Goal: Task Accomplishment & Management: Manage account settings

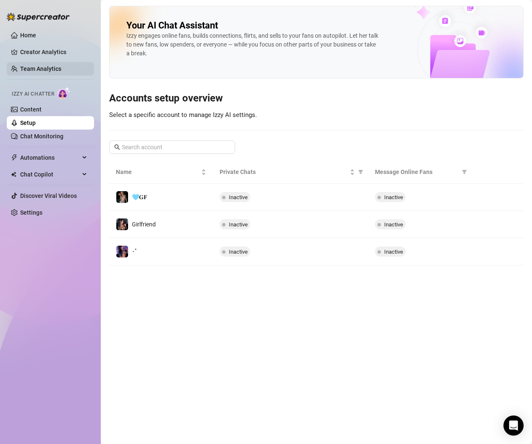
click at [35, 71] on link "Team Analytics" at bounding box center [40, 68] width 41 height 7
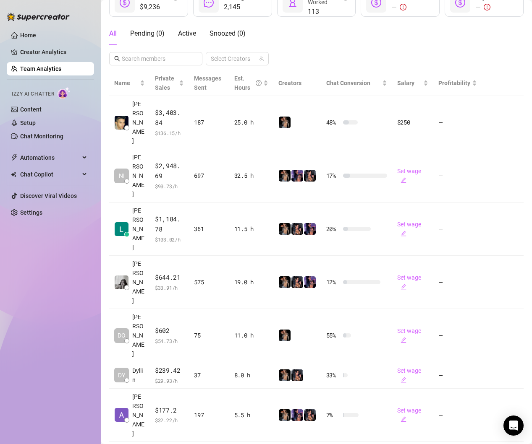
scroll to position [153, 0]
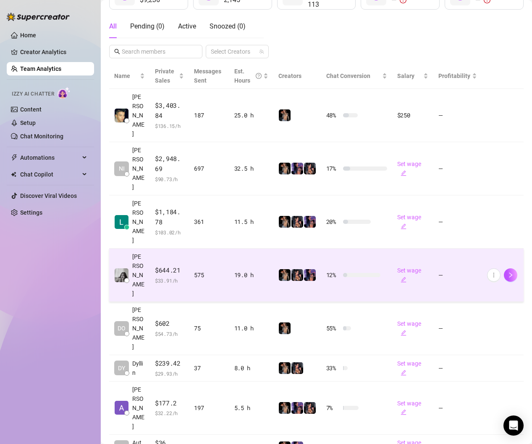
click at [183, 249] on td "$644.21 $ 33.91 /h" at bounding box center [169, 275] width 39 height 53
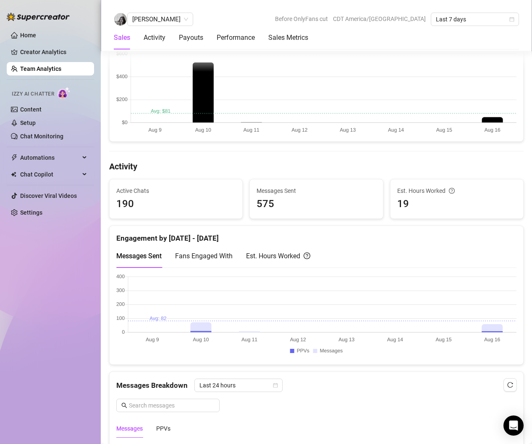
scroll to position [246, 0]
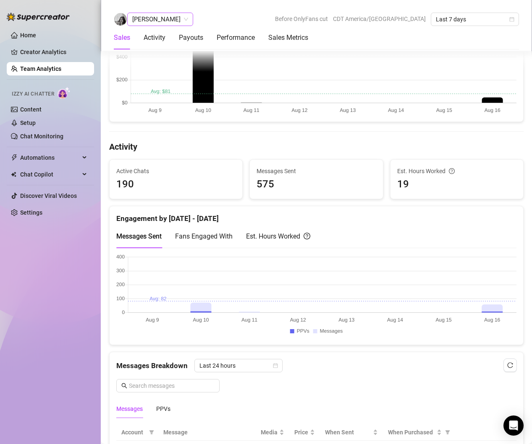
click at [149, 22] on span "[PERSON_NAME]" at bounding box center [160, 19] width 56 height 13
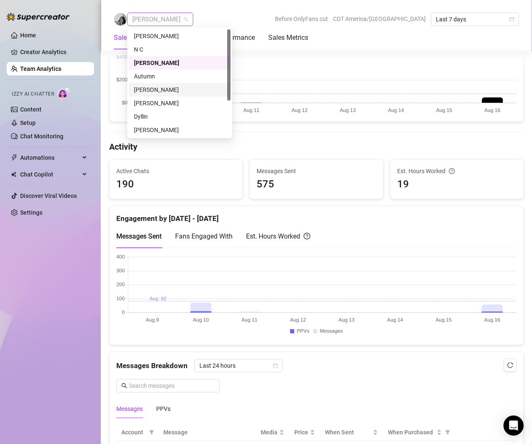
click at [148, 84] on div "[PERSON_NAME]" at bounding box center [180, 89] width 102 height 13
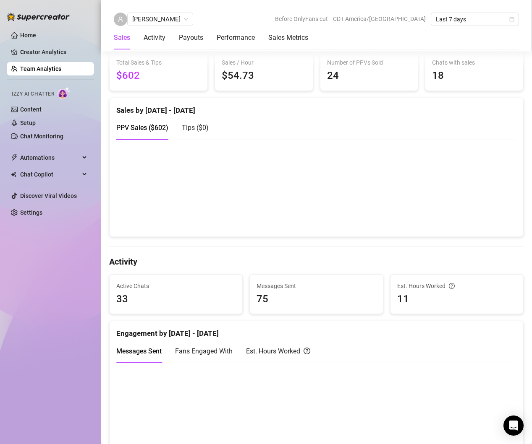
scroll to position [131, 0]
click at [139, 14] on span "[PERSON_NAME]" at bounding box center [160, 19] width 56 height 13
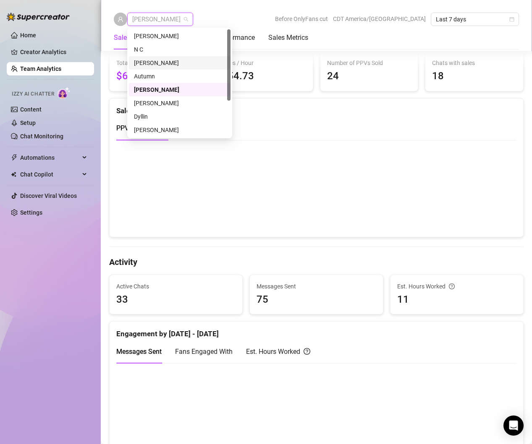
click at [153, 61] on div "[PERSON_NAME]" at bounding box center [179, 62] width 91 height 9
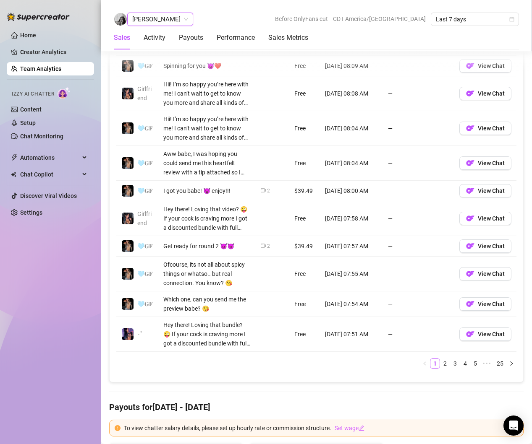
scroll to position [640, 0]
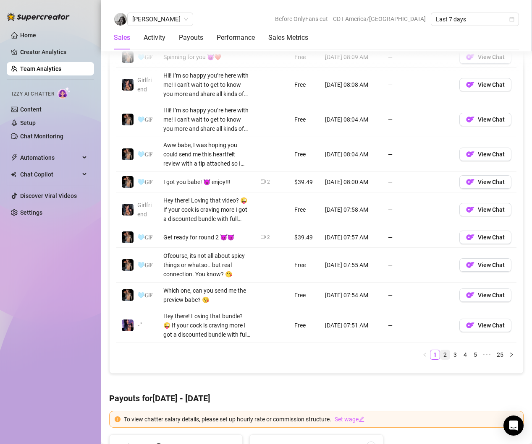
click at [445, 354] on link "2" at bounding box center [444, 354] width 9 height 9
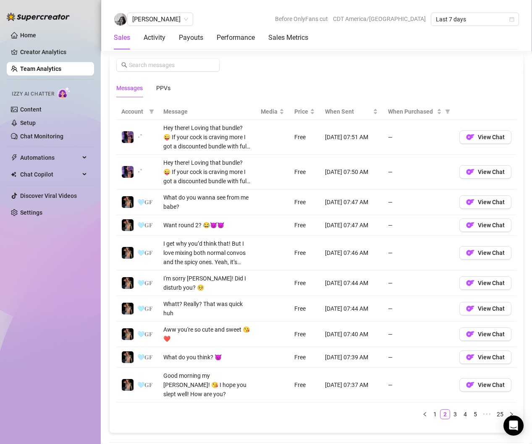
scroll to position [572, 0]
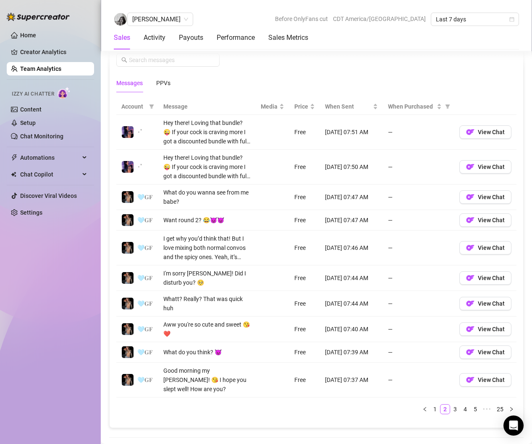
click at [455, 408] on div "Account Message Media Price When Sent When Purchased ･ﾟ Hey there! Loving that …" at bounding box center [316, 260] width 400 height 323
click at [455, 405] on link "3" at bounding box center [454, 409] width 9 height 9
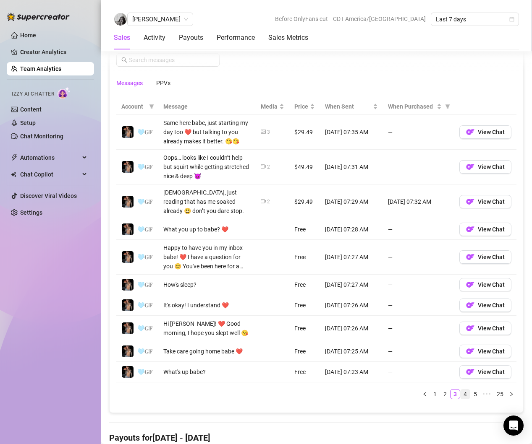
click at [465, 399] on li "4" at bounding box center [465, 394] width 10 height 10
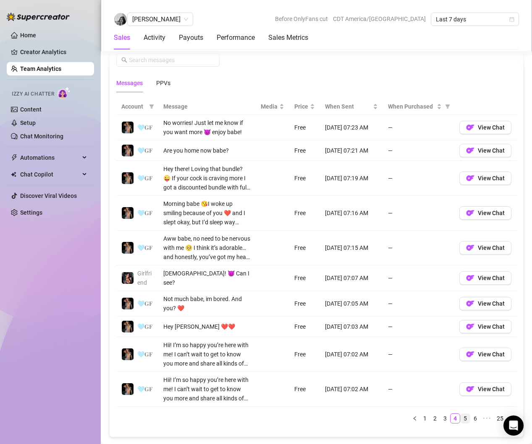
click at [465, 419] on link "5" at bounding box center [464, 418] width 9 height 9
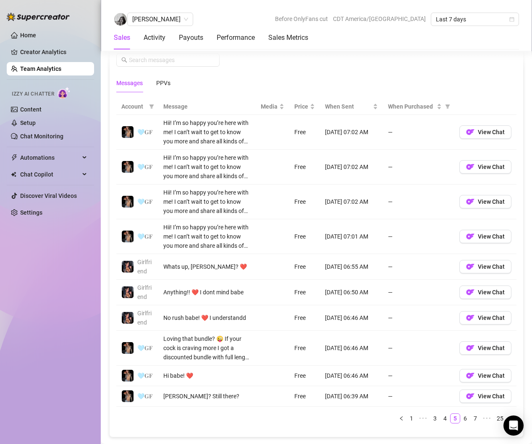
scroll to position [584, 0]
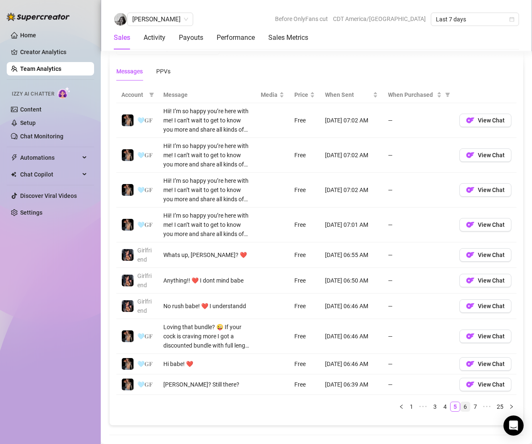
click at [466, 408] on link "6" at bounding box center [464, 406] width 9 height 9
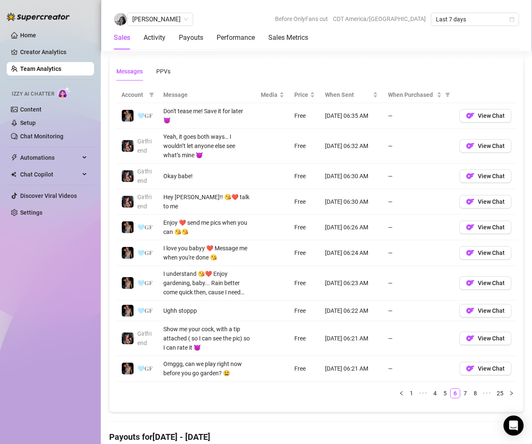
click at [468, 395] on link "7" at bounding box center [464, 393] width 9 height 9
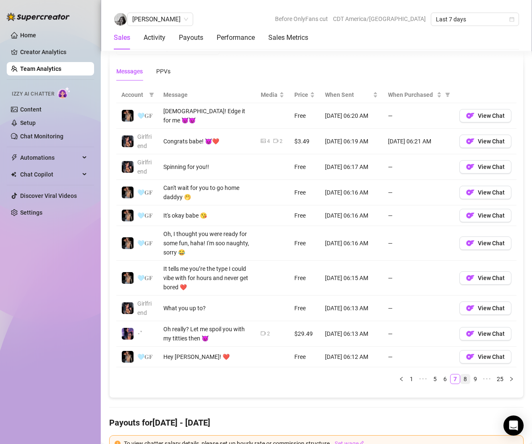
click at [466, 376] on link "8" at bounding box center [464, 379] width 9 height 9
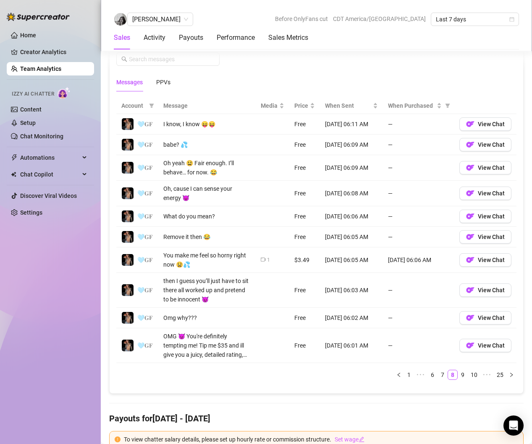
scroll to position [572, 0]
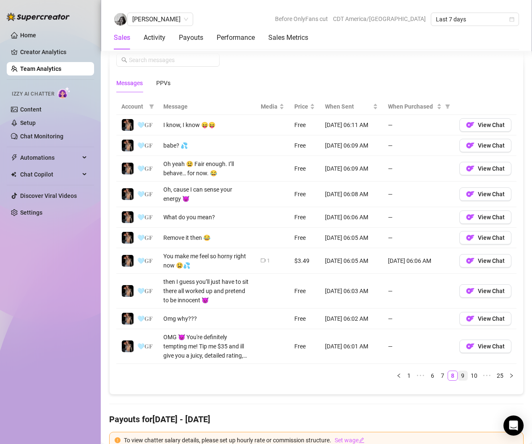
click at [461, 375] on link "9" at bounding box center [462, 375] width 9 height 9
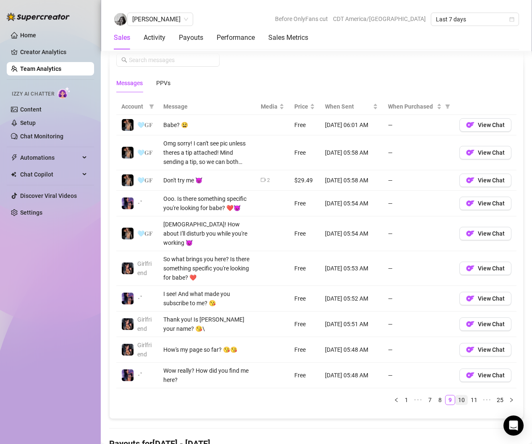
click at [459, 396] on link "10" at bounding box center [461, 400] width 12 height 9
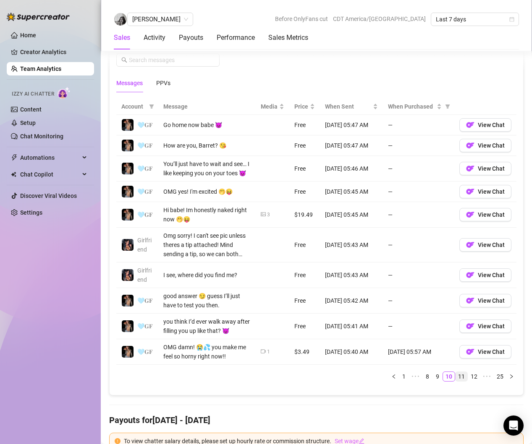
click at [460, 378] on link "11" at bounding box center [461, 376] width 12 height 9
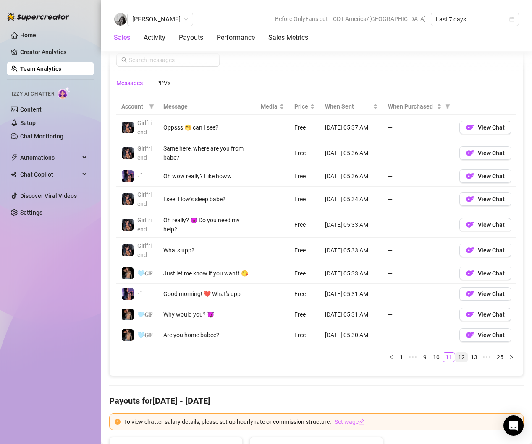
click at [464, 362] on li "12" at bounding box center [461, 358] width 13 height 10
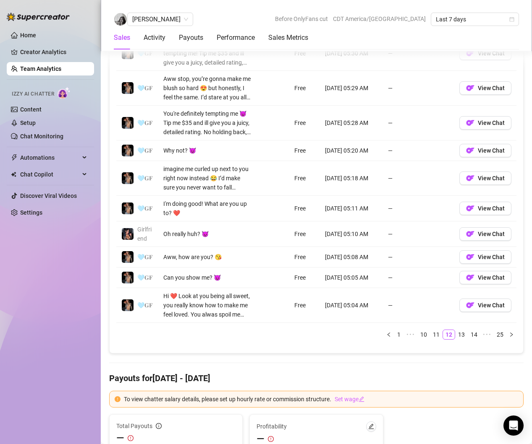
scroll to position [669, 0]
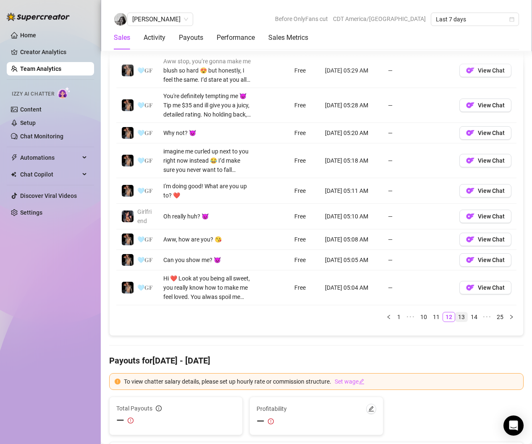
click at [465, 317] on link "13" at bounding box center [461, 317] width 12 height 9
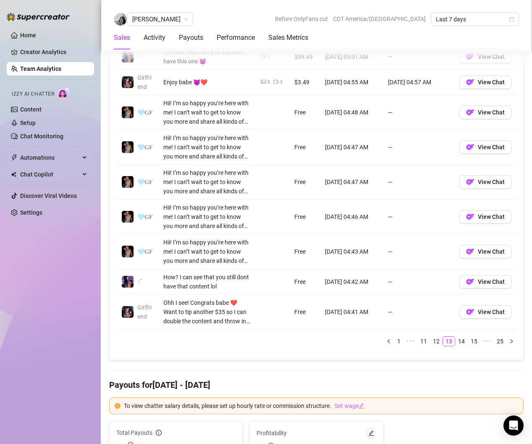
click at [465, 345] on link "14" at bounding box center [461, 341] width 12 height 9
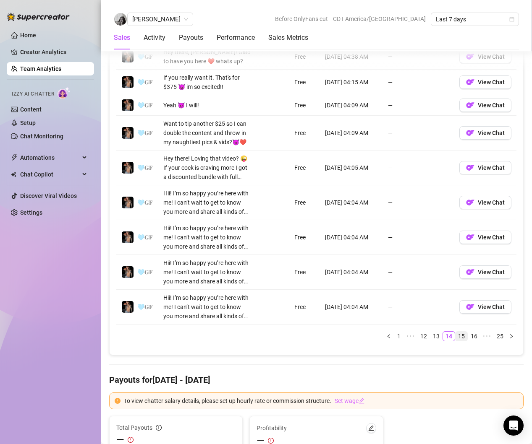
click at [464, 340] on link "15" at bounding box center [461, 336] width 12 height 9
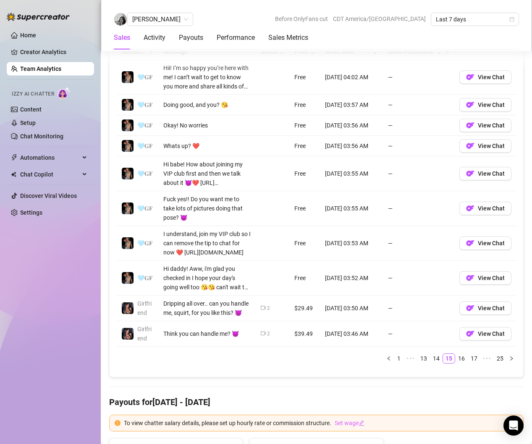
scroll to position [629, 0]
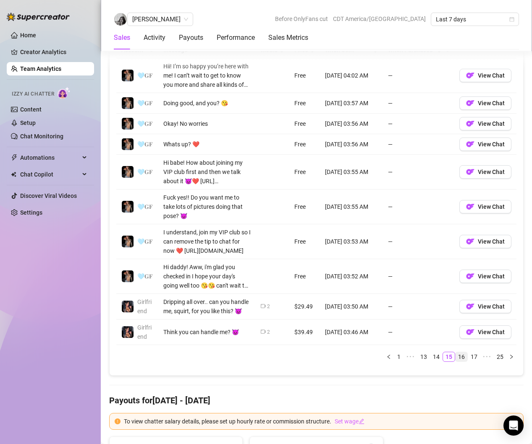
click at [459, 357] on link "16" at bounding box center [461, 357] width 12 height 9
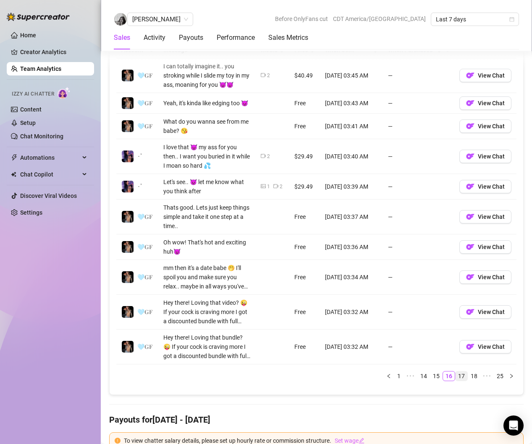
click at [466, 374] on link "17" at bounding box center [461, 376] width 12 height 9
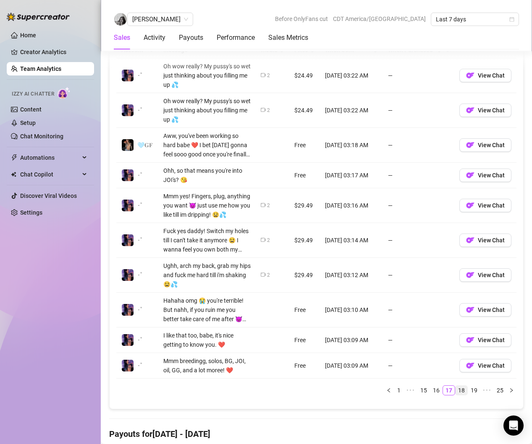
click at [460, 390] on link "18" at bounding box center [461, 390] width 12 height 9
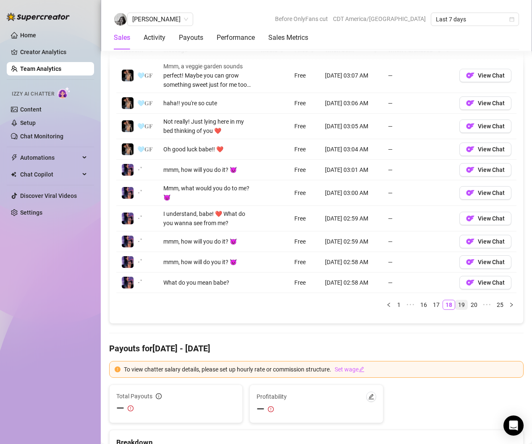
click at [464, 308] on link "19" at bounding box center [461, 304] width 12 height 9
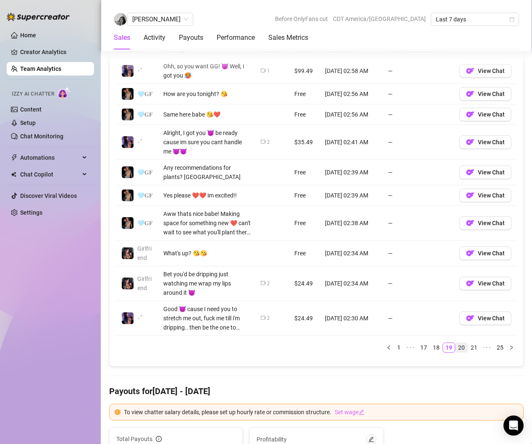
click at [462, 349] on link "20" at bounding box center [461, 347] width 12 height 9
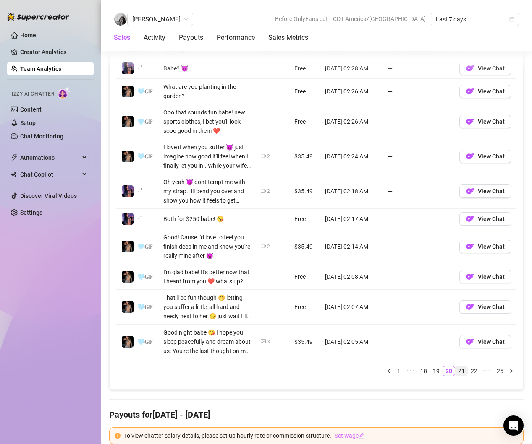
click at [464, 373] on link "21" at bounding box center [461, 371] width 12 height 9
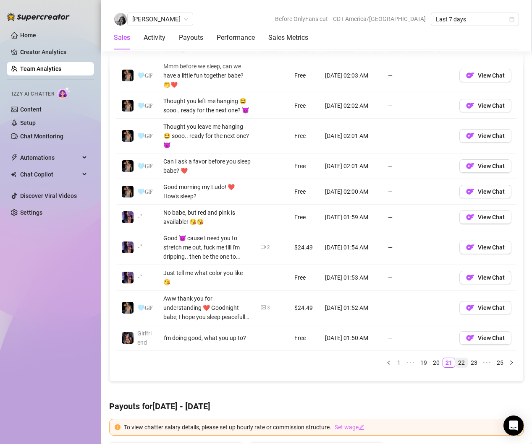
click at [466, 358] on link "22" at bounding box center [461, 362] width 12 height 9
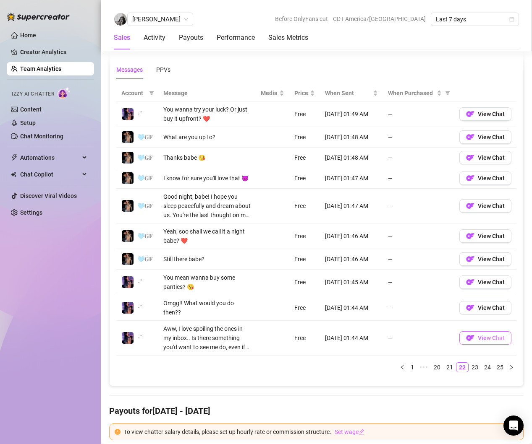
scroll to position [583, 0]
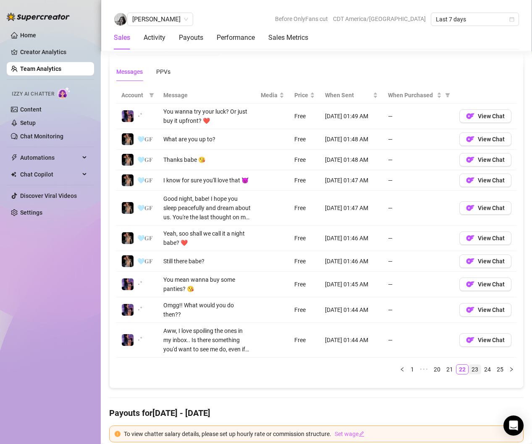
click at [474, 371] on link "23" at bounding box center [475, 369] width 12 height 9
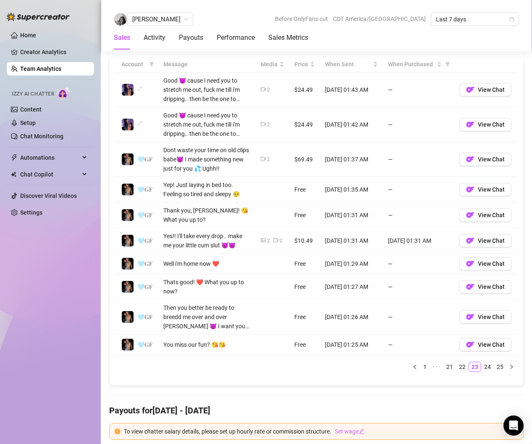
scroll to position [616, 0]
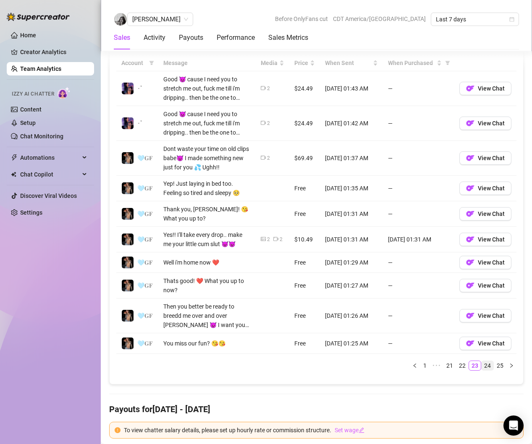
click at [488, 366] on link "24" at bounding box center [487, 365] width 12 height 9
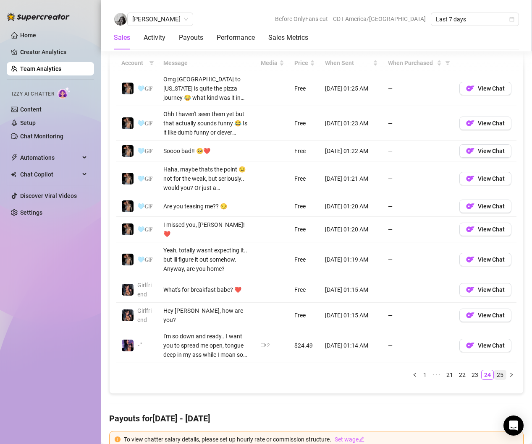
click at [499, 371] on link "25" at bounding box center [500, 375] width 12 height 9
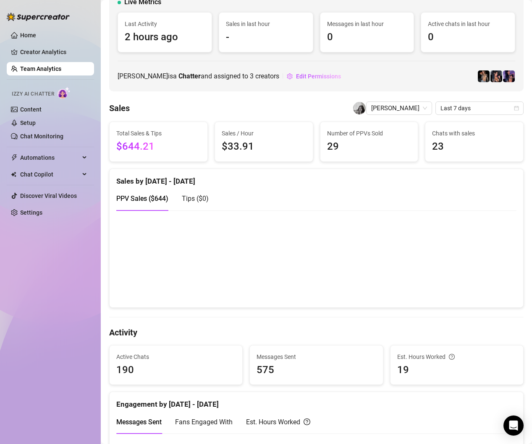
scroll to position [0, 0]
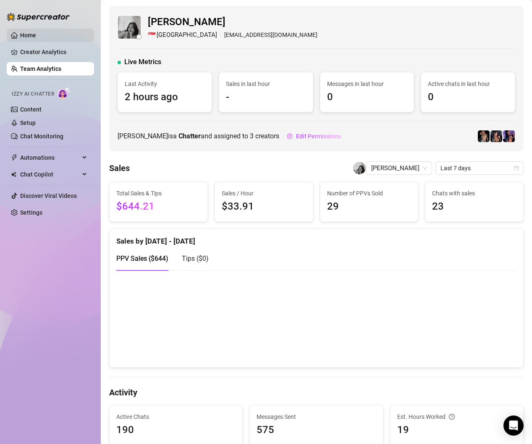
click at [30, 35] on link "Home" at bounding box center [28, 35] width 16 height 7
